Goal: Task Accomplishment & Management: Complete application form

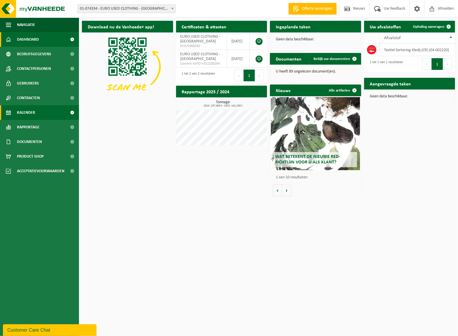
click at [44, 110] on link "Kalender" at bounding box center [39, 112] width 79 height 15
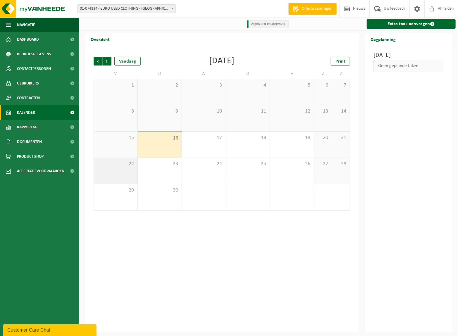
click at [127, 169] on div "22" at bounding box center [116, 171] width 44 height 26
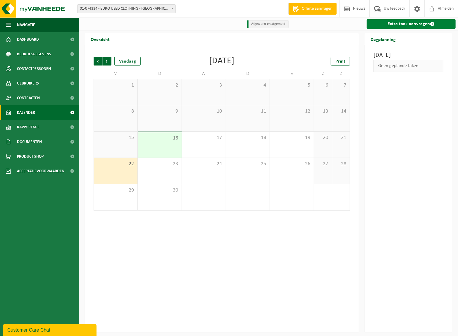
click at [392, 25] on link "Extra taak aanvragen" at bounding box center [411, 23] width 89 height 9
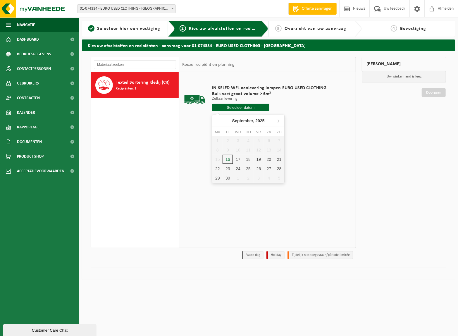
click at [254, 104] on input "text" at bounding box center [240, 107] width 57 height 7
click at [216, 169] on div "22" at bounding box center [217, 168] width 10 height 9
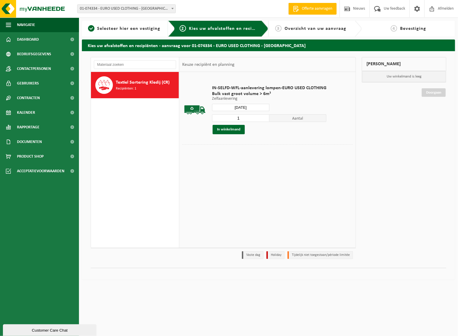
type input "Van [DATE]"
click at [235, 128] on button "In winkelmand" at bounding box center [229, 129] width 32 height 9
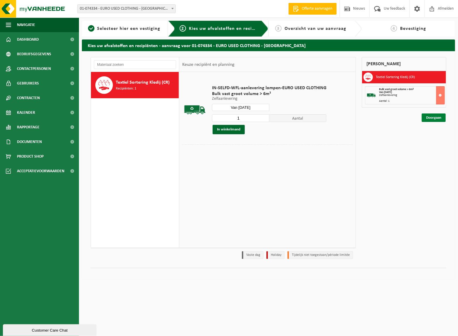
click at [429, 118] on link "Doorgaan" at bounding box center [434, 117] width 24 height 8
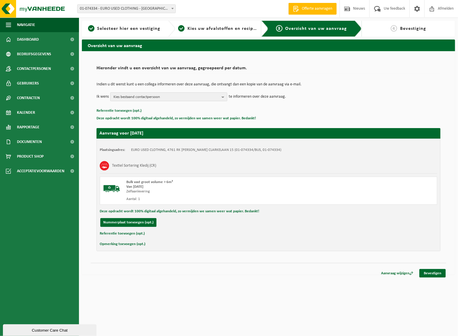
click at [135, 98] on span "Kies bestaand contactpersoon" at bounding box center [166, 97] width 106 height 9
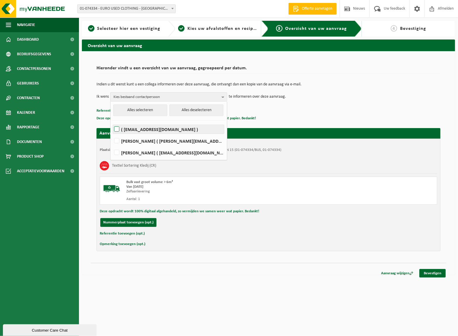
click at [131, 130] on label "( info@eurousedclothing.nl )" at bounding box center [168, 129] width 111 height 9
click at [112, 122] on input "( info@eurousedclothing.nl )" at bounding box center [112, 122] width 0 height 0
checkbox input "true"
drag, startPoint x: 134, startPoint y: 153, endPoint x: 153, endPoint y: 151, distance: 18.8
click at [135, 153] on label "WOUTER LEMIERE ( wouter@vuylsteketransport.be )" at bounding box center [168, 152] width 111 height 9
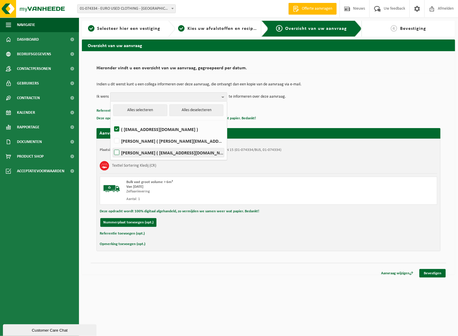
click at [112, 145] on input "WOUTER LEMIERE ( wouter@vuylsteketransport.be )" at bounding box center [112, 145] width 0 height 0
checkbox input "true"
click at [335, 92] on td "Indien u dit wenst kunt u een collega informeren over deze aanvraag, die ontvan…" at bounding box center [269, 87] width 344 height 10
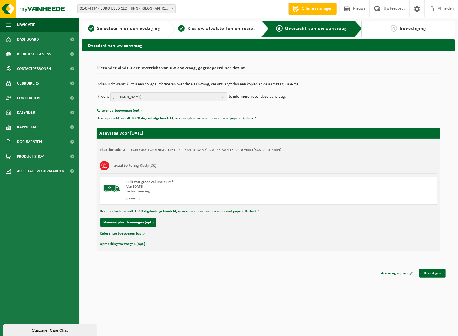
click at [118, 244] on button "Opmerking toevoegen (opt.)" at bounding box center [123, 244] width 46 height 8
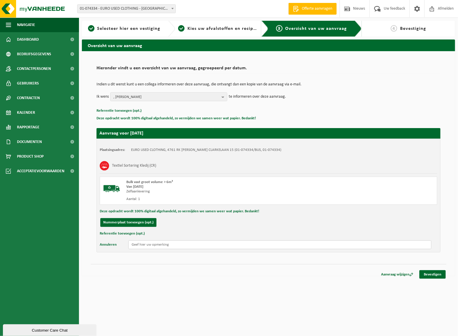
click at [153, 245] on input "text" at bounding box center [279, 244] width 303 height 9
click at [131, 243] on input "gelieve de laadtijd af te stemmen" at bounding box center [279, 244] width 303 height 9
click at [144, 244] on input "gelieve de laadtijd af te stemmen" at bounding box center [279, 244] width 303 height 9
type input "gelieve de laadtijd af te stemmen"
click at [429, 274] on link "Bevestigen" at bounding box center [432, 274] width 26 height 8
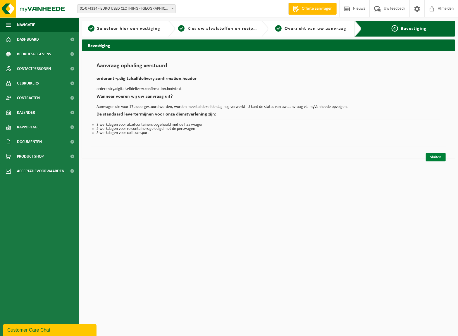
click at [438, 157] on link "Sluiten" at bounding box center [436, 157] width 20 height 8
